Goal: Find specific page/section: Find specific page/section

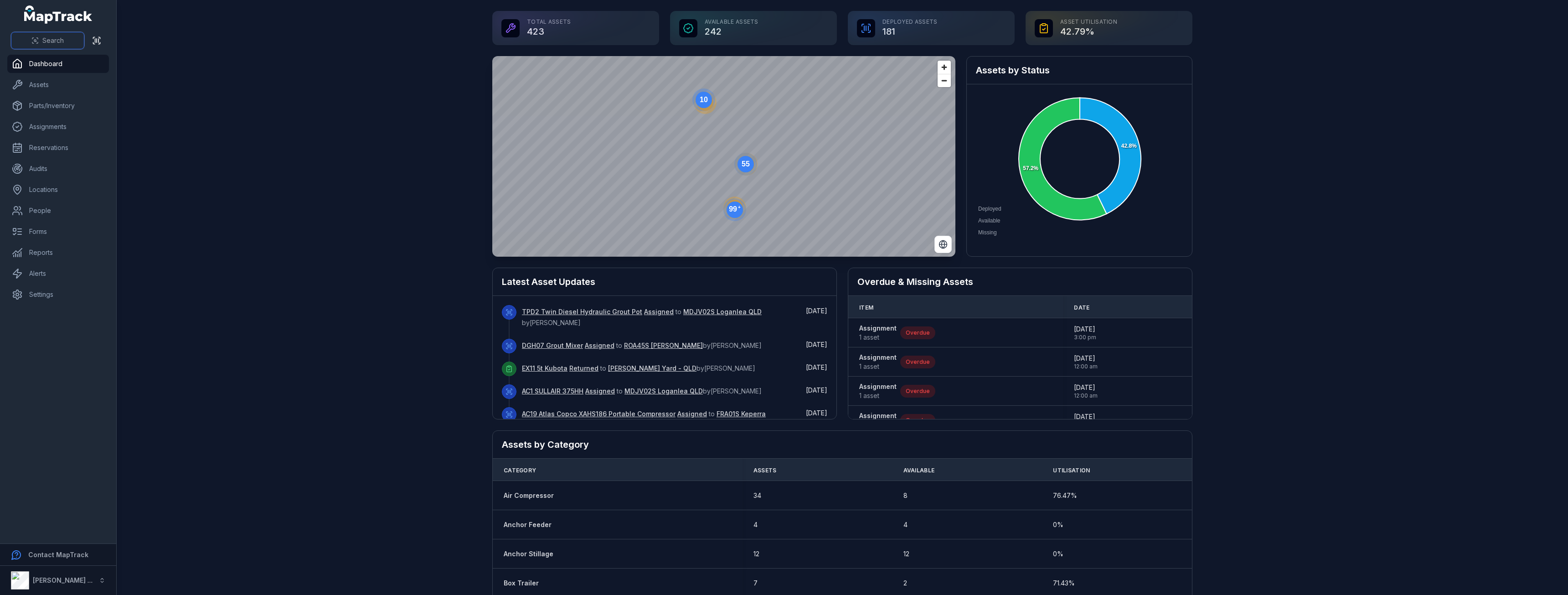
click at [69, 38] on button "Search" at bounding box center [47, 40] width 74 height 17
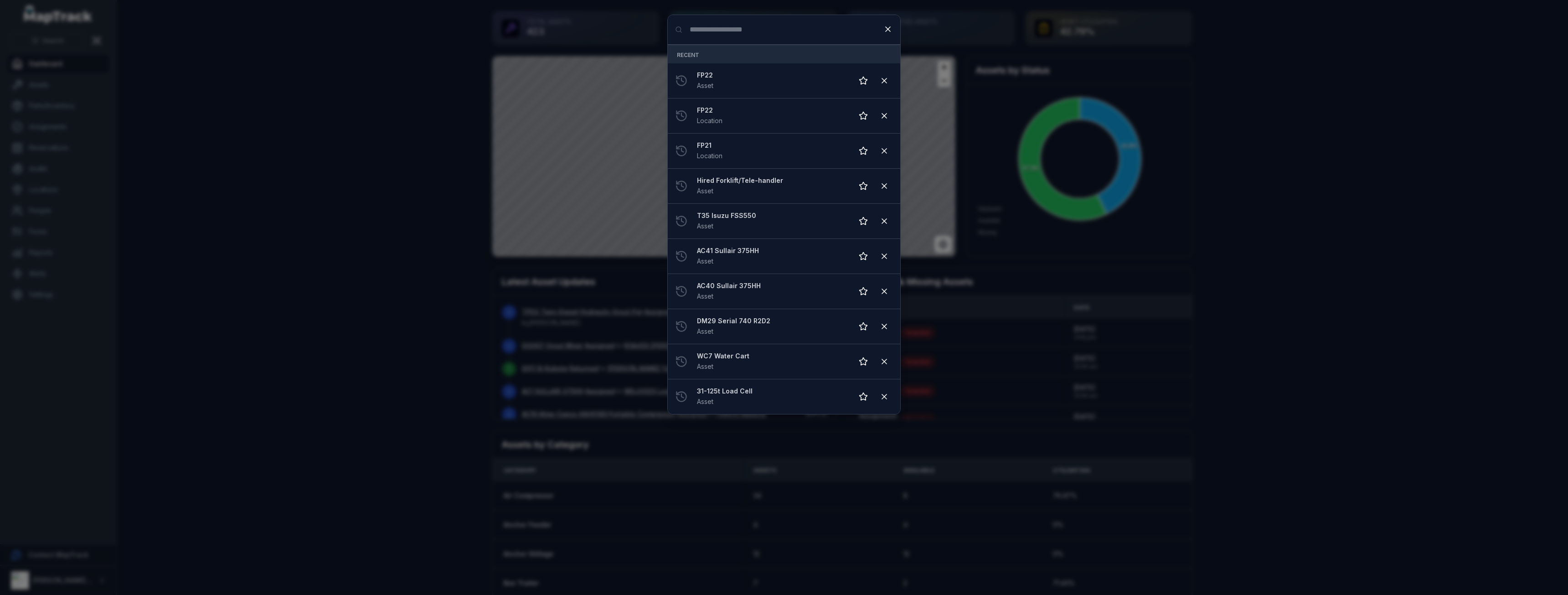
click at [51, 85] on div "Search for anything Recent FP22 Asset FP22 Location FP21 Location Hired Forklif…" at bounding box center [784, 297] width 1568 height 595
click at [894, 31] on button at bounding box center [888, 29] width 17 height 17
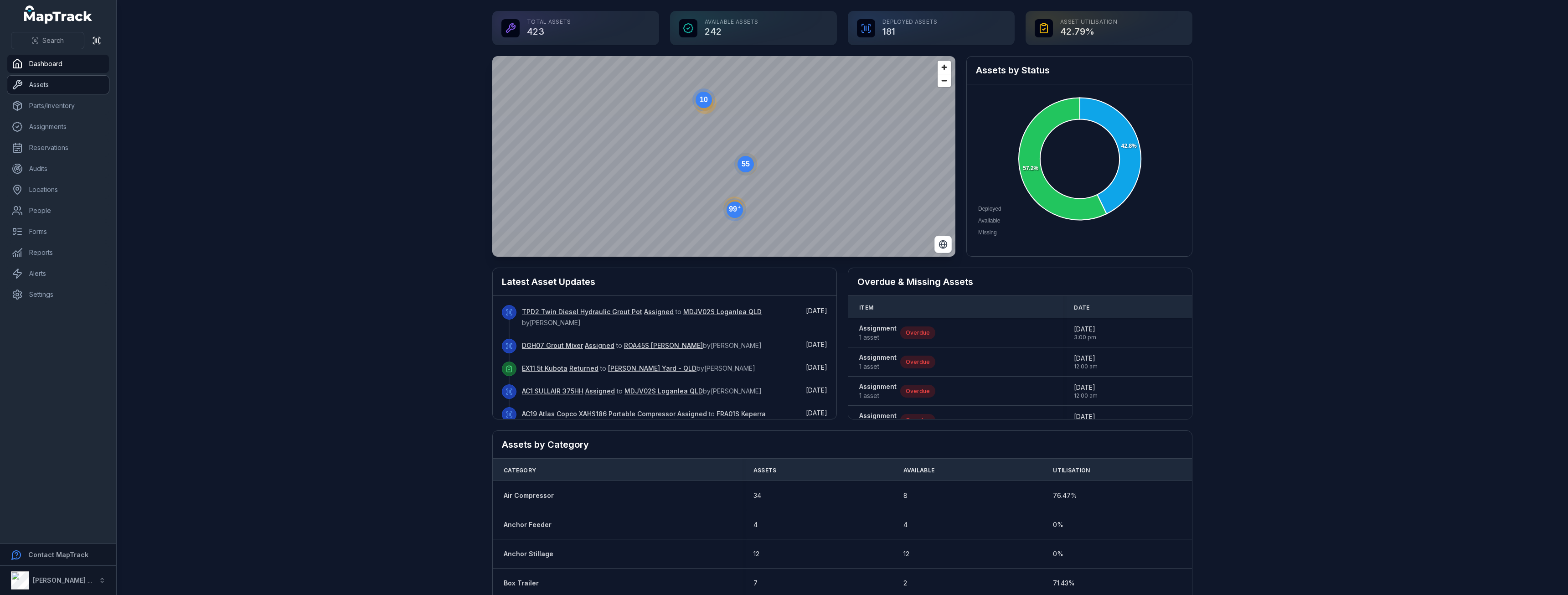
click at [71, 90] on link "Assets" at bounding box center [58, 85] width 102 height 18
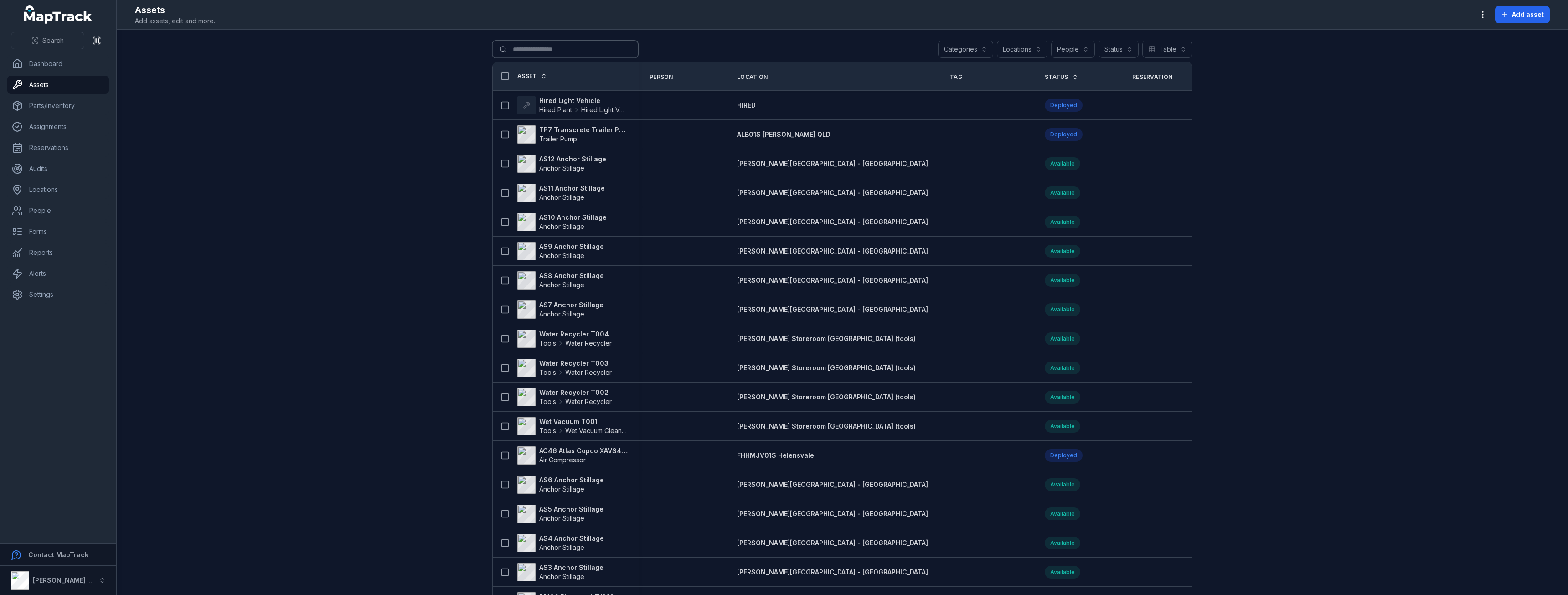
click at [555, 44] on input "Search for assets" at bounding box center [565, 49] width 146 height 17
type input "***"
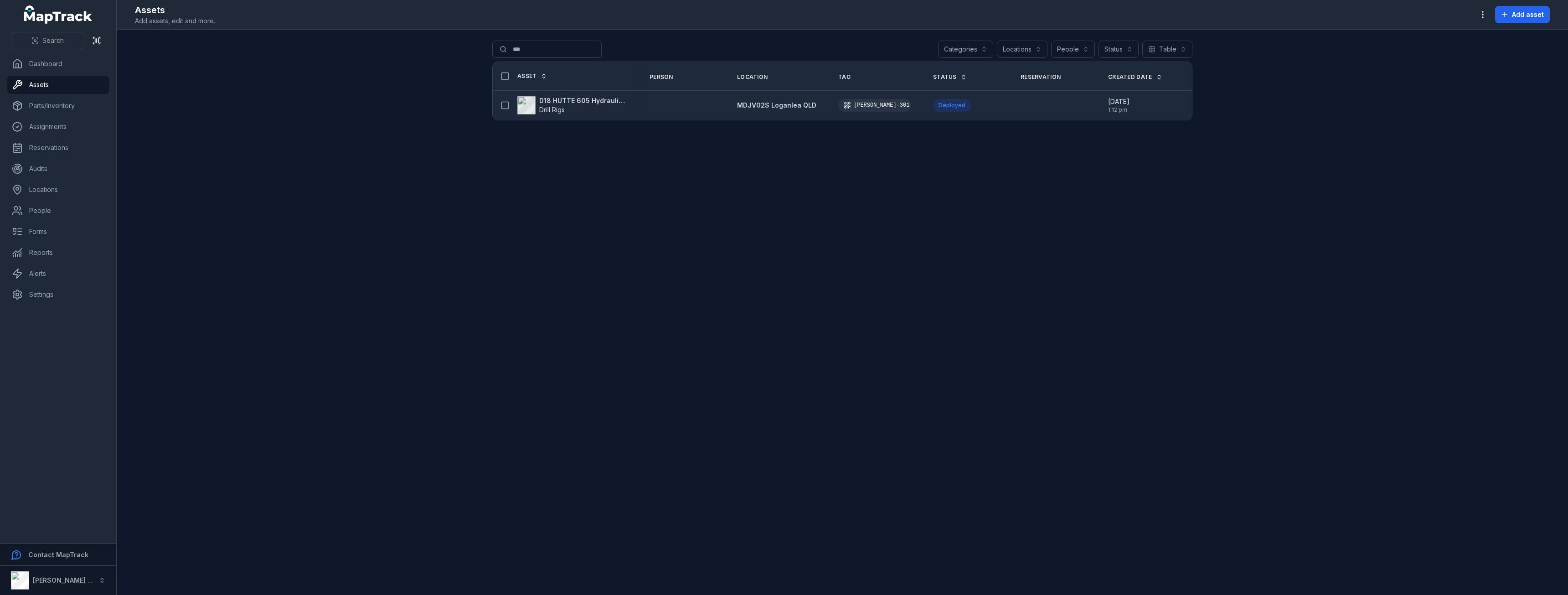
click at [569, 99] on strong "D18 HUTTE 605 Hydraulic Crawler Drill Rig" at bounding box center [583, 100] width 88 height 9
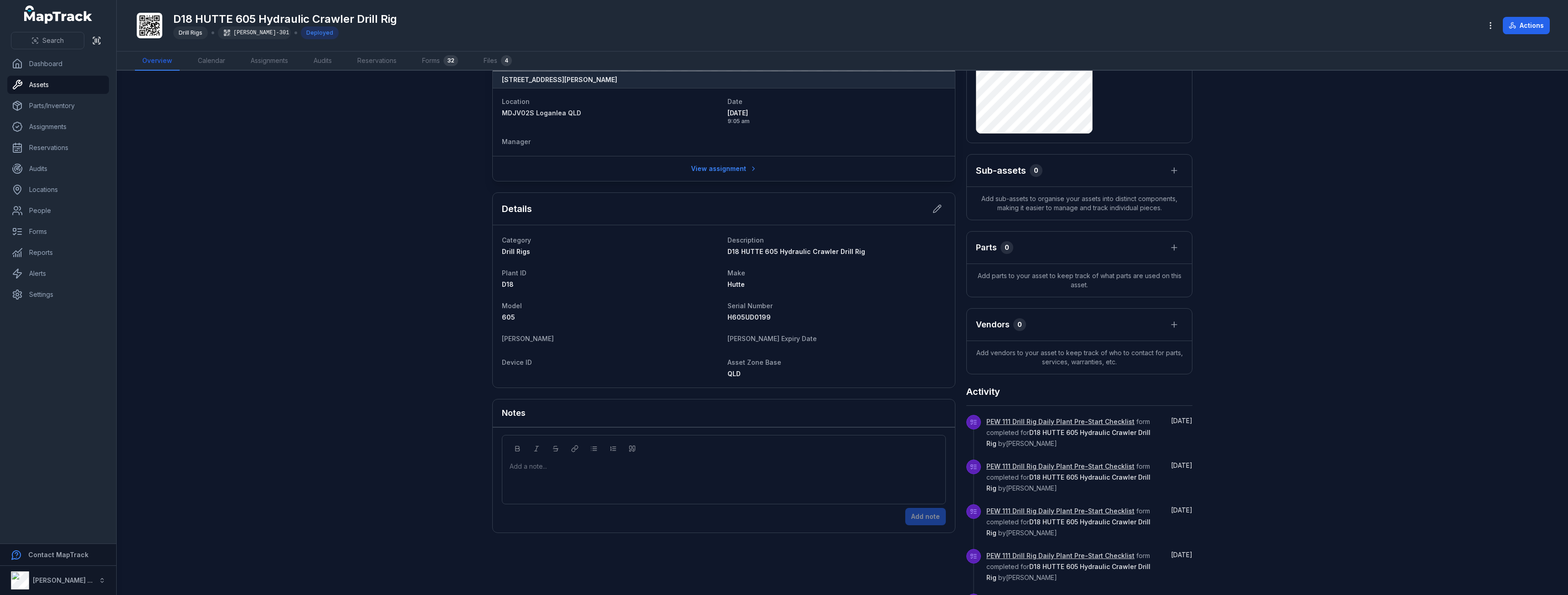
scroll to position [137, 0]
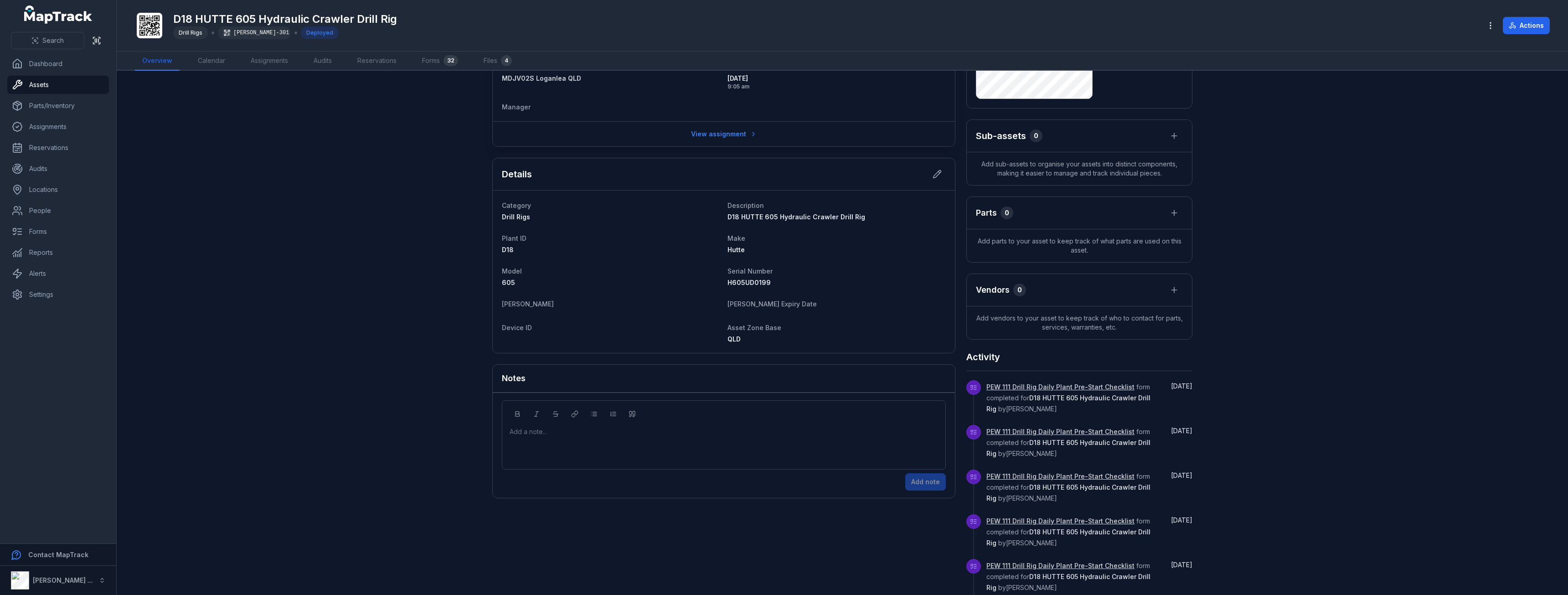
click at [1037, 390] on link "PEW 111 Drill Rig Daily Plant Pre-Start Checklist" at bounding box center [1060, 387] width 148 height 9
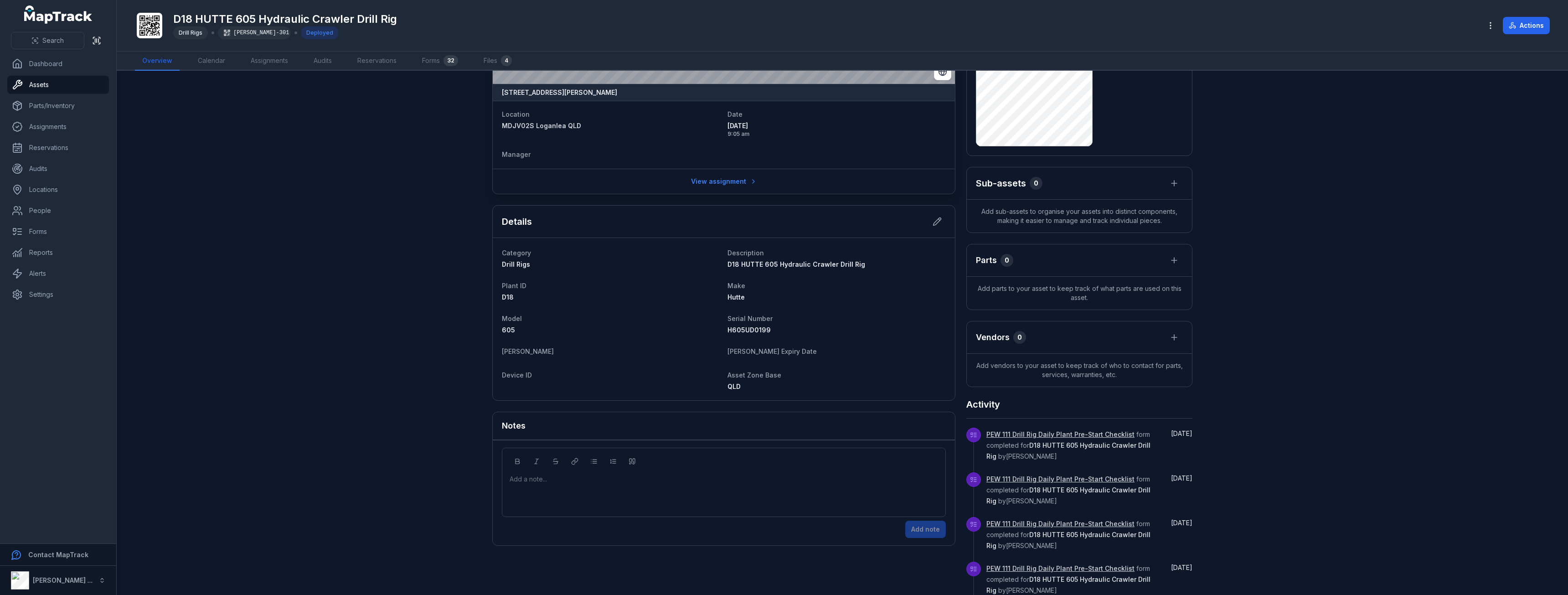
scroll to position [91, 0]
click at [1074, 479] on link "PEW 111 Drill Rig Daily Plant Pre-Start Checklist" at bounding box center [1060, 477] width 148 height 9
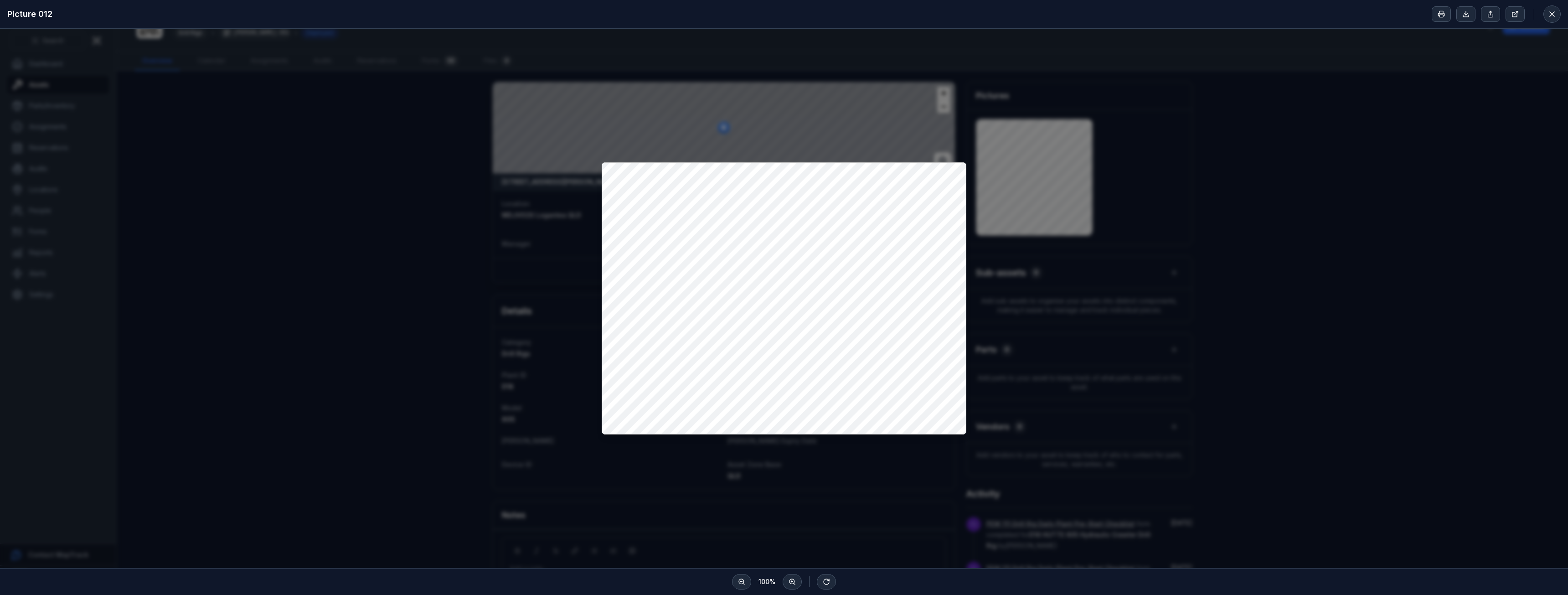
click at [1311, 148] on div at bounding box center [784, 298] width 1568 height 540
click at [701, 502] on div at bounding box center [784, 298] width 1568 height 540
click at [1552, 17] on icon at bounding box center [1552, 14] width 9 height 9
